Goal: Transaction & Acquisition: Obtain resource

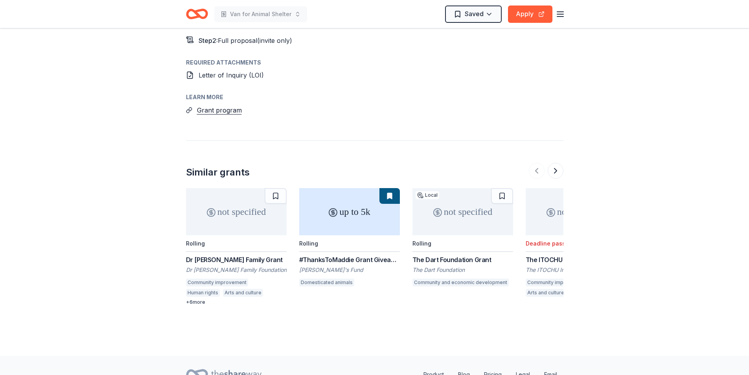
scroll to position [904, 0]
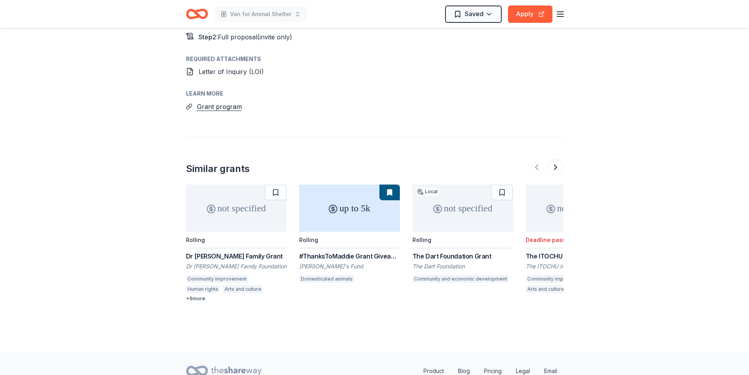
click at [351, 200] on div "up to 5k" at bounding box center [349, 207] width 101 height 47
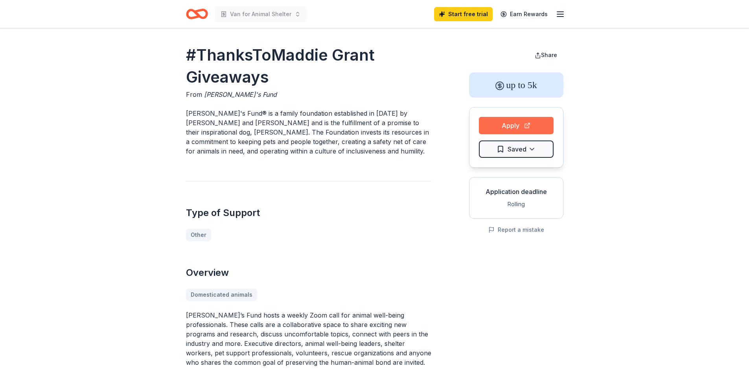
click at [485, 124] on button "Apply" at bounding box center [516, 125] width 75 height 17
